Goal: Task Accomplishment & Management: Use online tool/utility

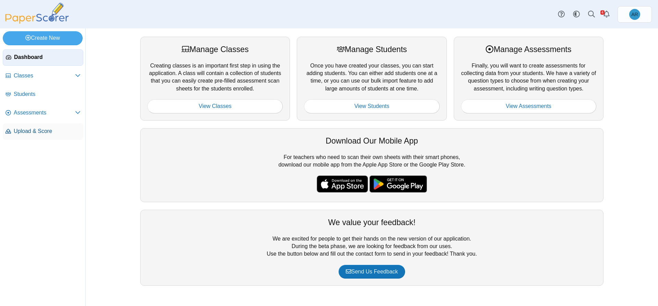
click at [23, 129] on span "Upload & Score" at bounding box center [47, 132] width 67 height 8
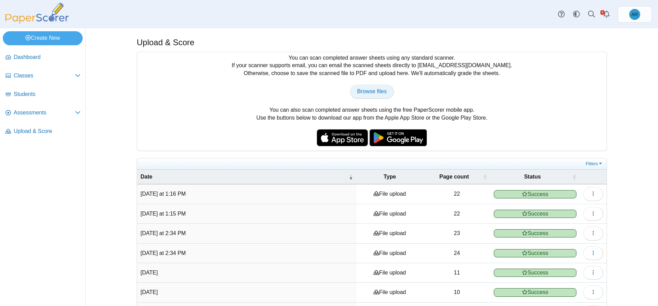
click at [366, 96] on link "Browse files" at bounding box center [372, 92] width 44 height 14
type input "**********"
click at [26, 113] on span "Assessments" at bounding box center [44, 113] width 61 height 8
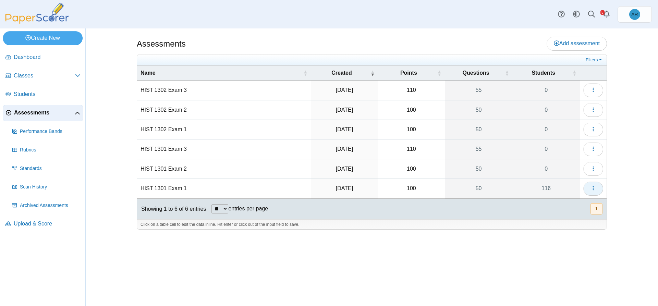
click at [591, 189] on icon "button" at bounding box center [593, 187] width 5 height 5
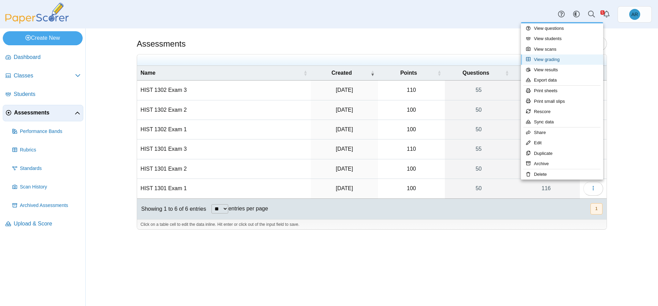
click at [556, 61] on link "View grading" at bounding box center [562, 60] width 82 height 10
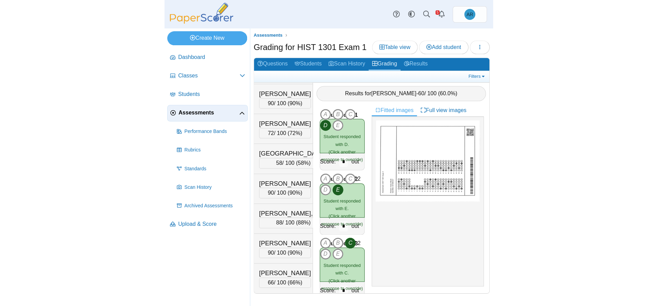
scroll to position [3235, 0]
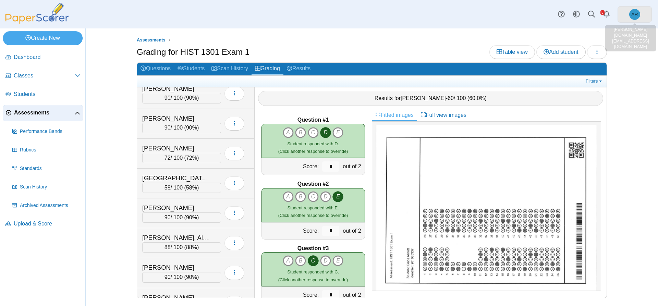
click at [629, 11] on link "AR" at bounding box center [635, 14] width 34 height 16
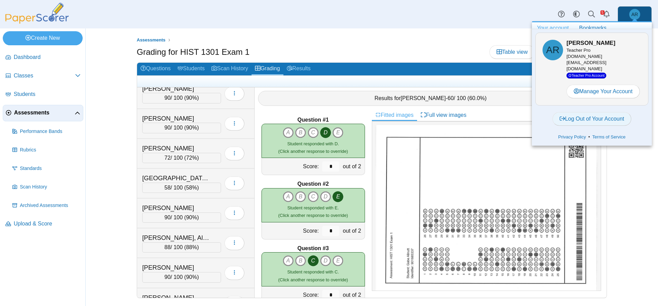
click at [594, 113] on link "Log Out of Your Account" at bounding box center [592, 119] width 79 height 14
